Goal: Transaction & Acquisition: Purchase product/service

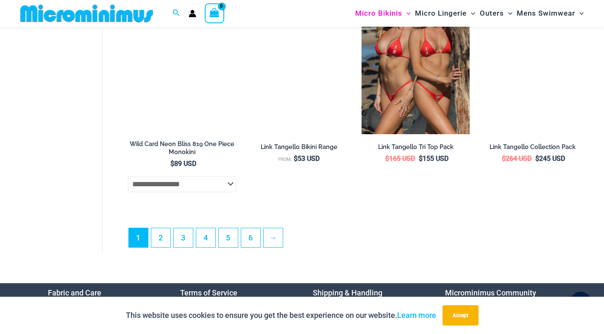
scroll to position [2080, 0]
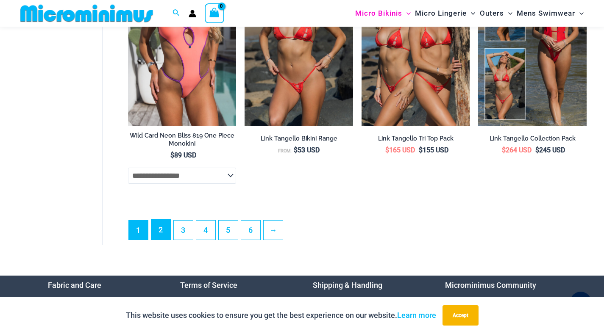
click at [162, 240] on link "2" at bounding box center [160, 230] width 19 height 20
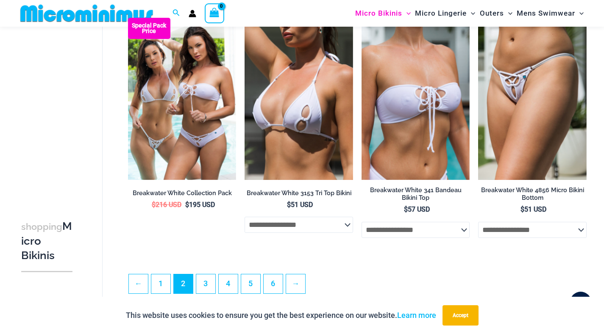
scroll to position [1883, 0]
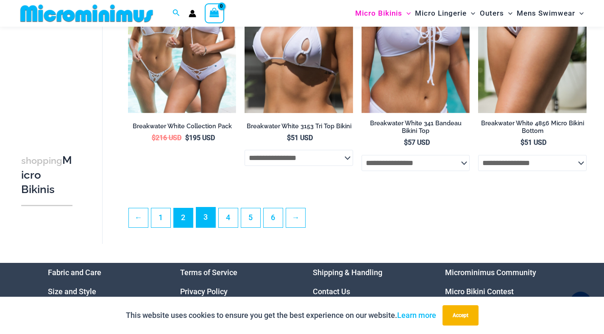
click at [206, 227] on link "3" at bounding box center [205, 218] width 19 height 20
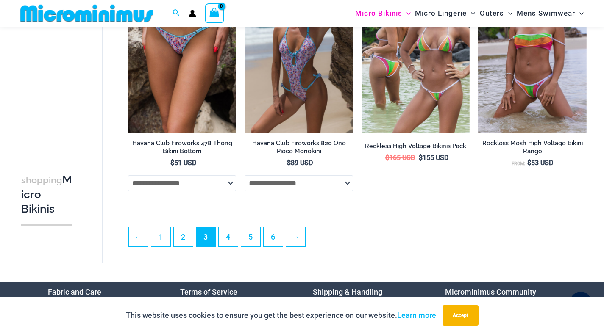
scroll to position [1861, 0]
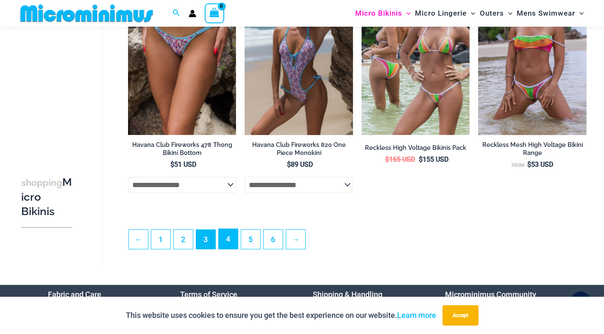
click at [231, 249] on link "4" at bounding box center [228, 239] width 19 height 20
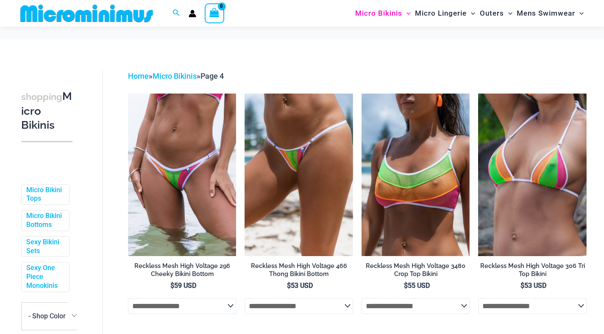
scroll to position [64, 0]
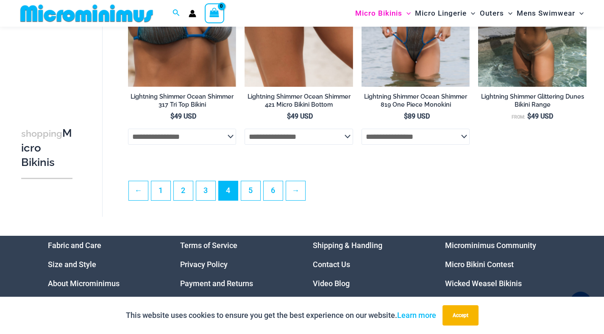
scroll to position [1912, 0]
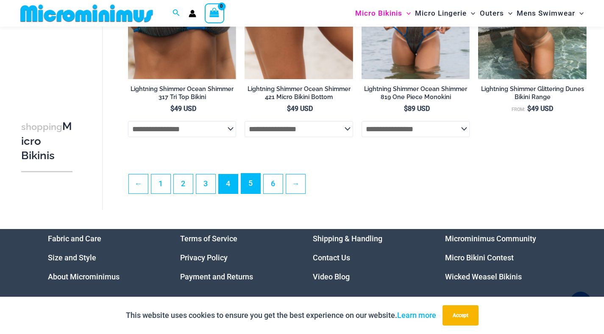
click at [250, 180] on link "5" at bounding box center [250, 184] width 19 height 20
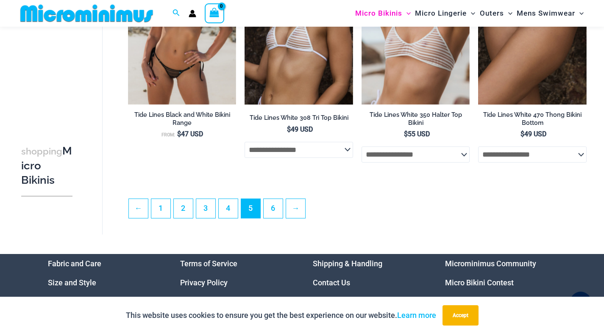
scroll to position [1909, 0]
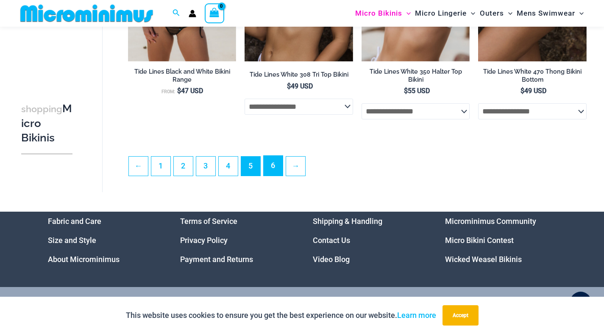
click at [273, 172] on link "6" at bounding box center [272, 166] width 19 height 20
